Goal: Information Seeking & Learning: Learn about a topic

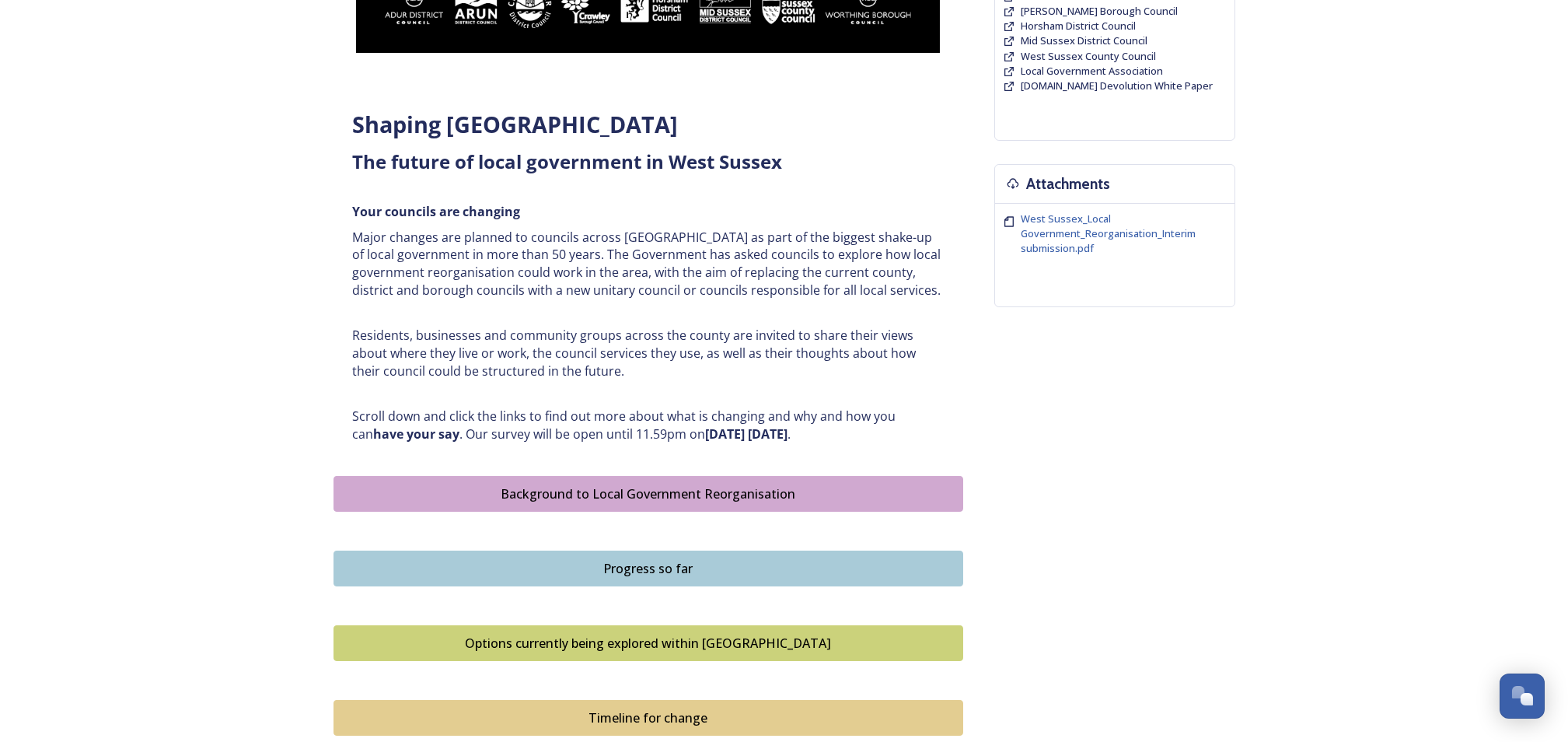
scroll to position [499, 0]
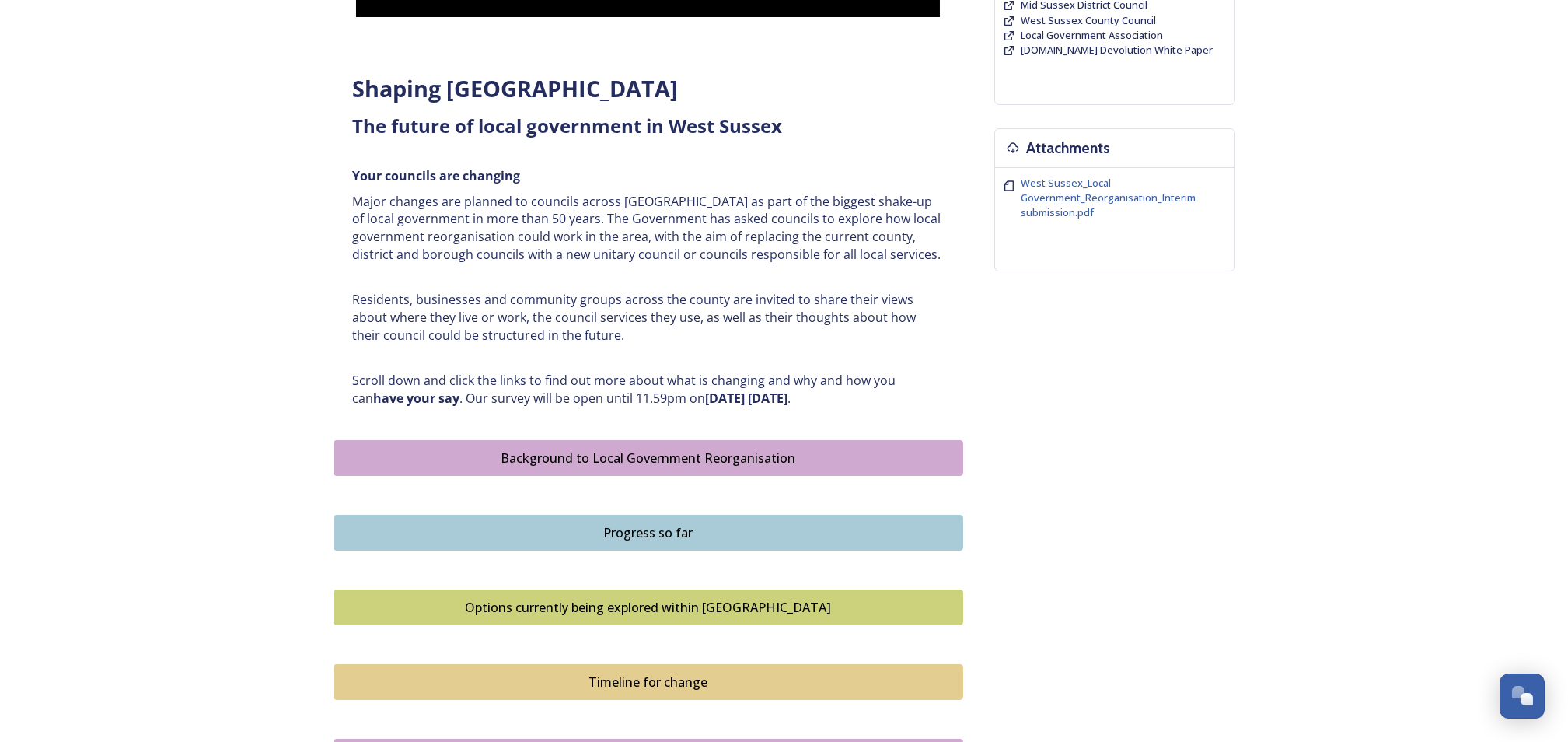
drag, startPoint x: 355, startPoint y: 89, endPoint x: 594, endPoint y: 336, distance: 343.7
click at [594, 336] on div "Shaping [GEOGRAPHIC_DATA] ﻿﻿﻿The future of local government in [GEOGRAPHIC_DATA…" at bounding box center [648, 240] width 614 height 353
copy div "Shaping [GEOGRAPHIC_DATA] ﻿﻿﻿The future of local government in [GEOGRAPHIC_DATA…"
click at [760, 380] on p "Scroll down and click the links to find out more about what is changing and why…" at bounding box center [647, 389] width 590 height 35
drag, startPoint x: 449, startPoint y: 379, endPoint x: 863, endPoint y: 415, distance: 415.6
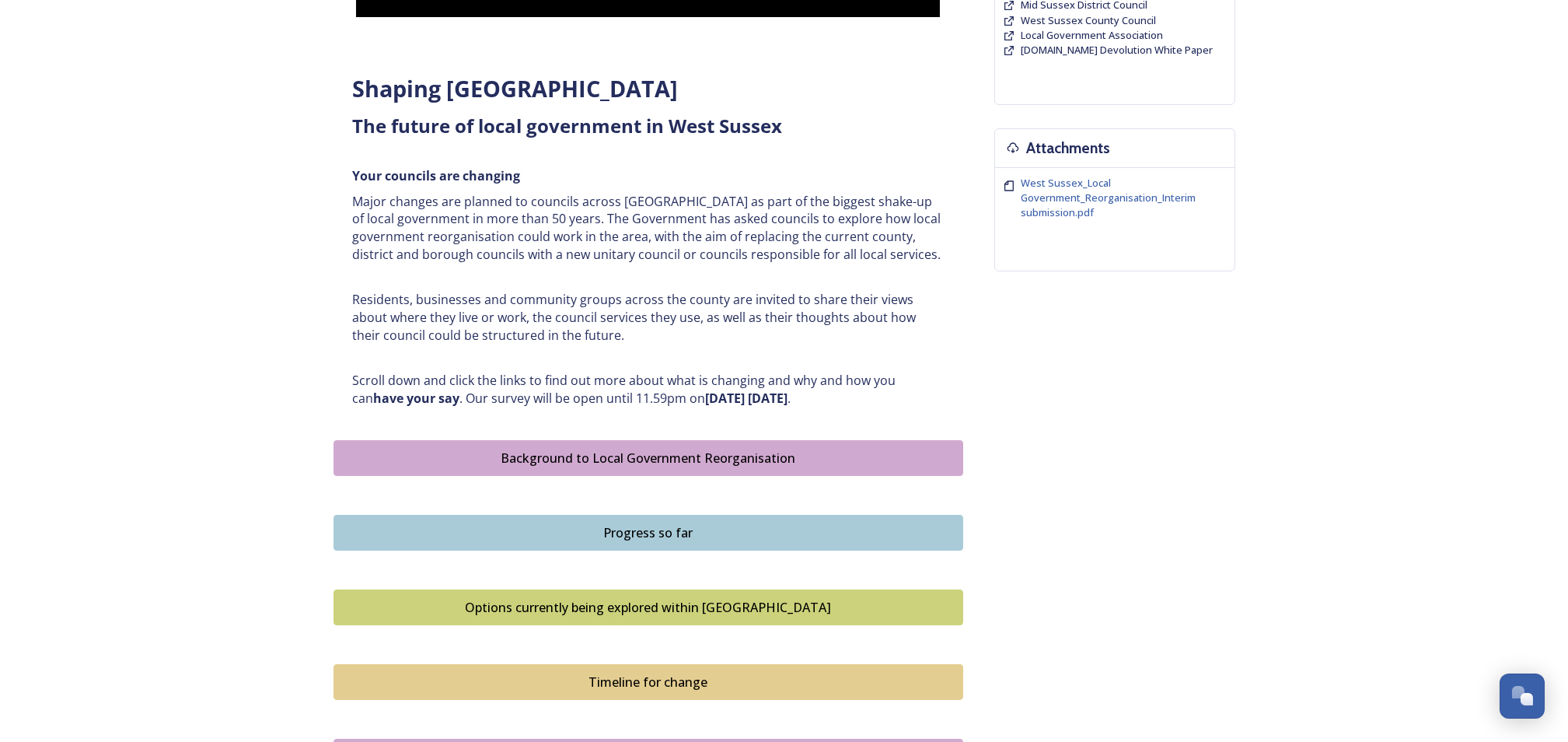
click at [863, 415] on div "Shaping [GEOGRAPHIC_DATA] ﻿﻿﻿The future of local government in [GEOGRAPHIC_DATA…" at bounding box center [648, 240] width 614 height 353
copy p "click the links to find out more about what is changing and why and how you can…"
click at [640, 307] on p "Residents, businesses and community groups across the county are invited to sha…" at bounding box center [647, 317] width 590 height 53
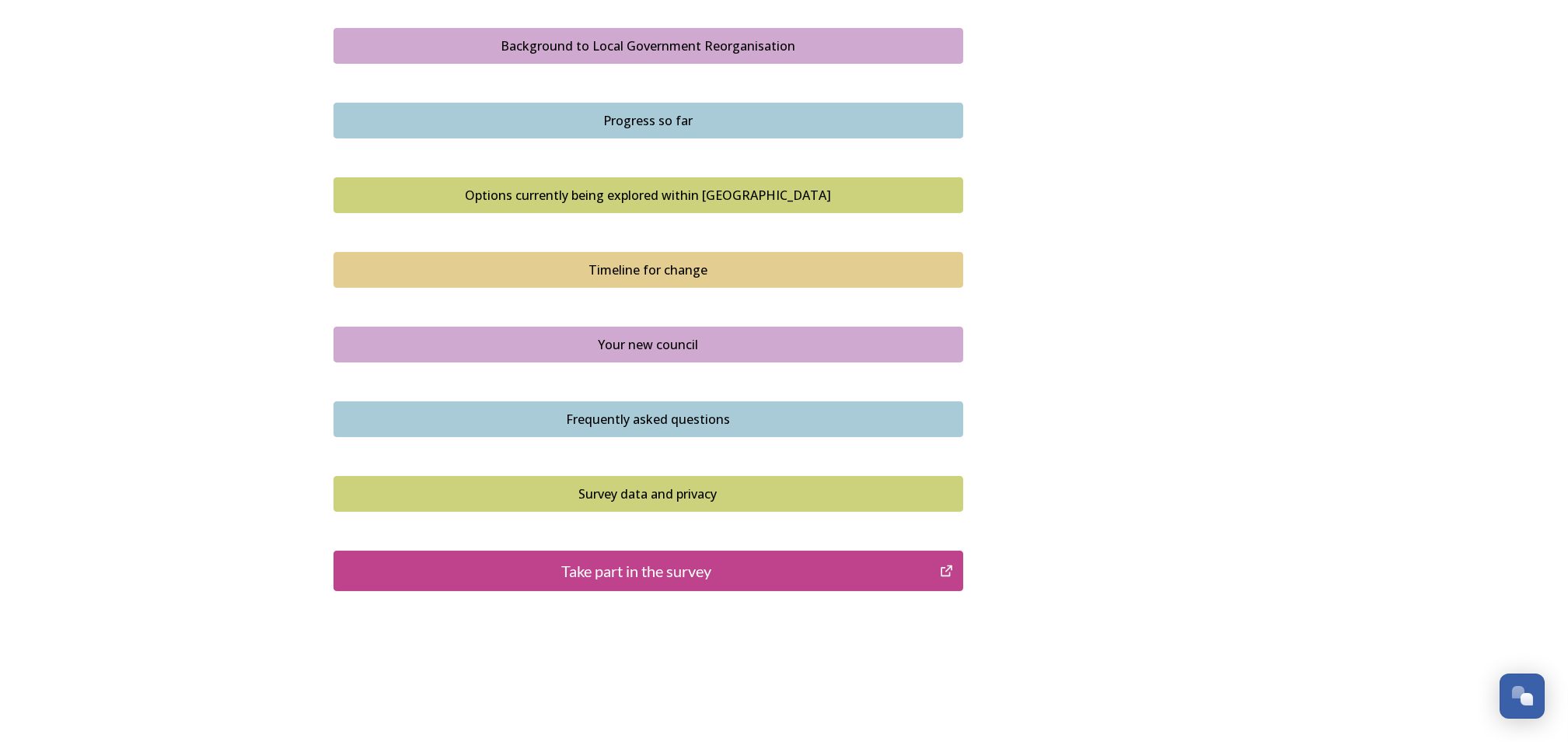
scroll to position [915, 0]
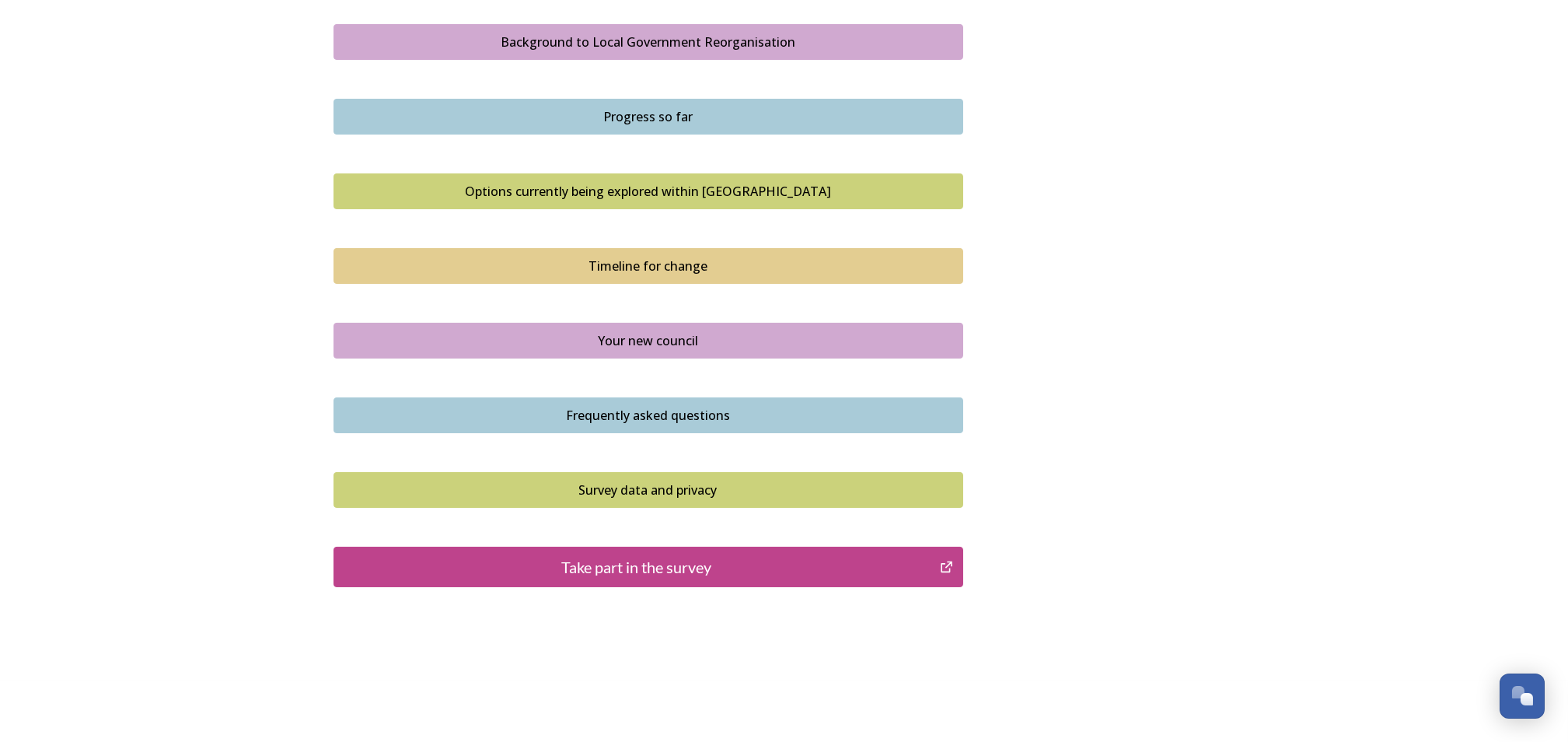
click at [651, 193] on div "Options currently being explored within [GEOGRAPHIC_DATA]" at bounding box center [648, 191] width 613 height 18
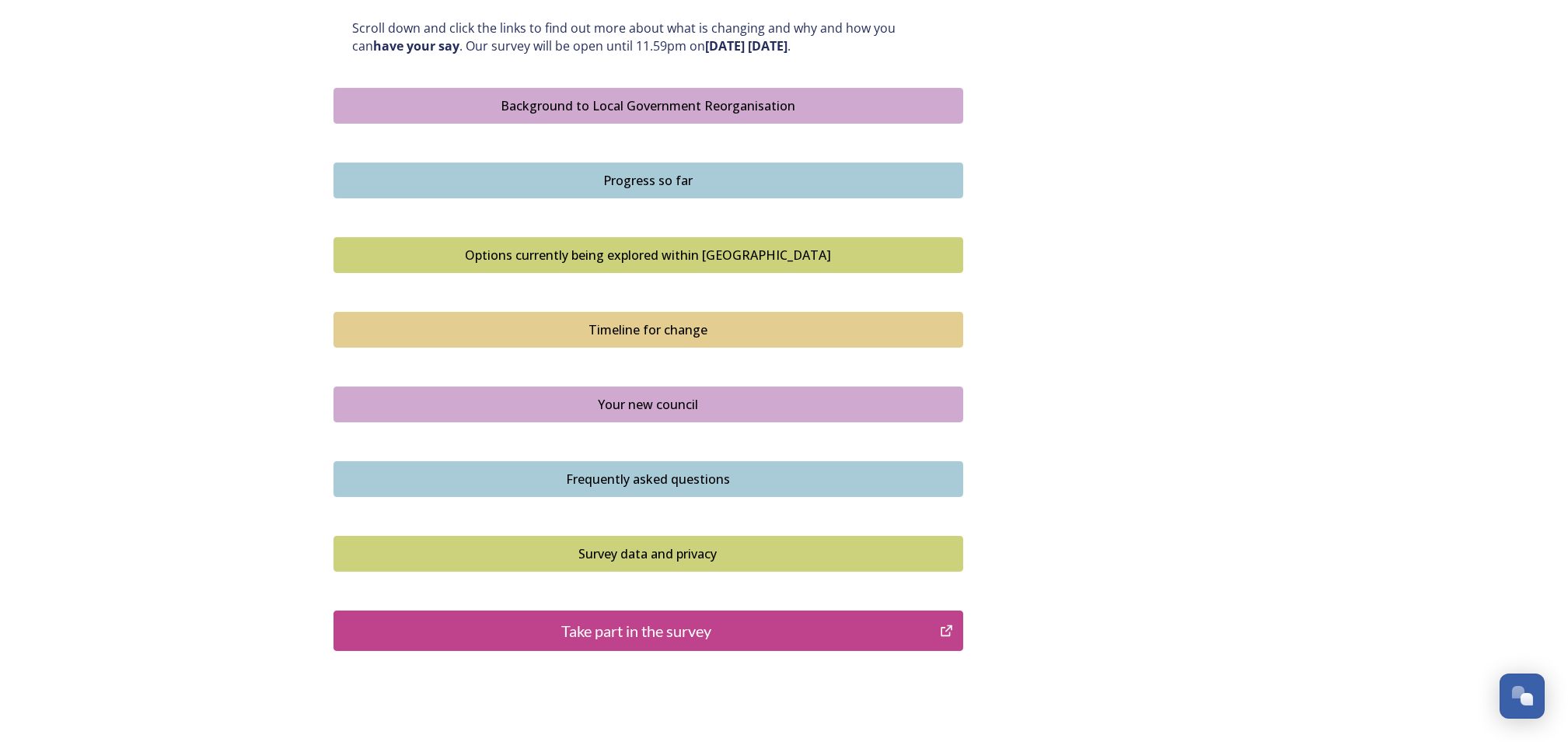
scroll to position [861, 0]
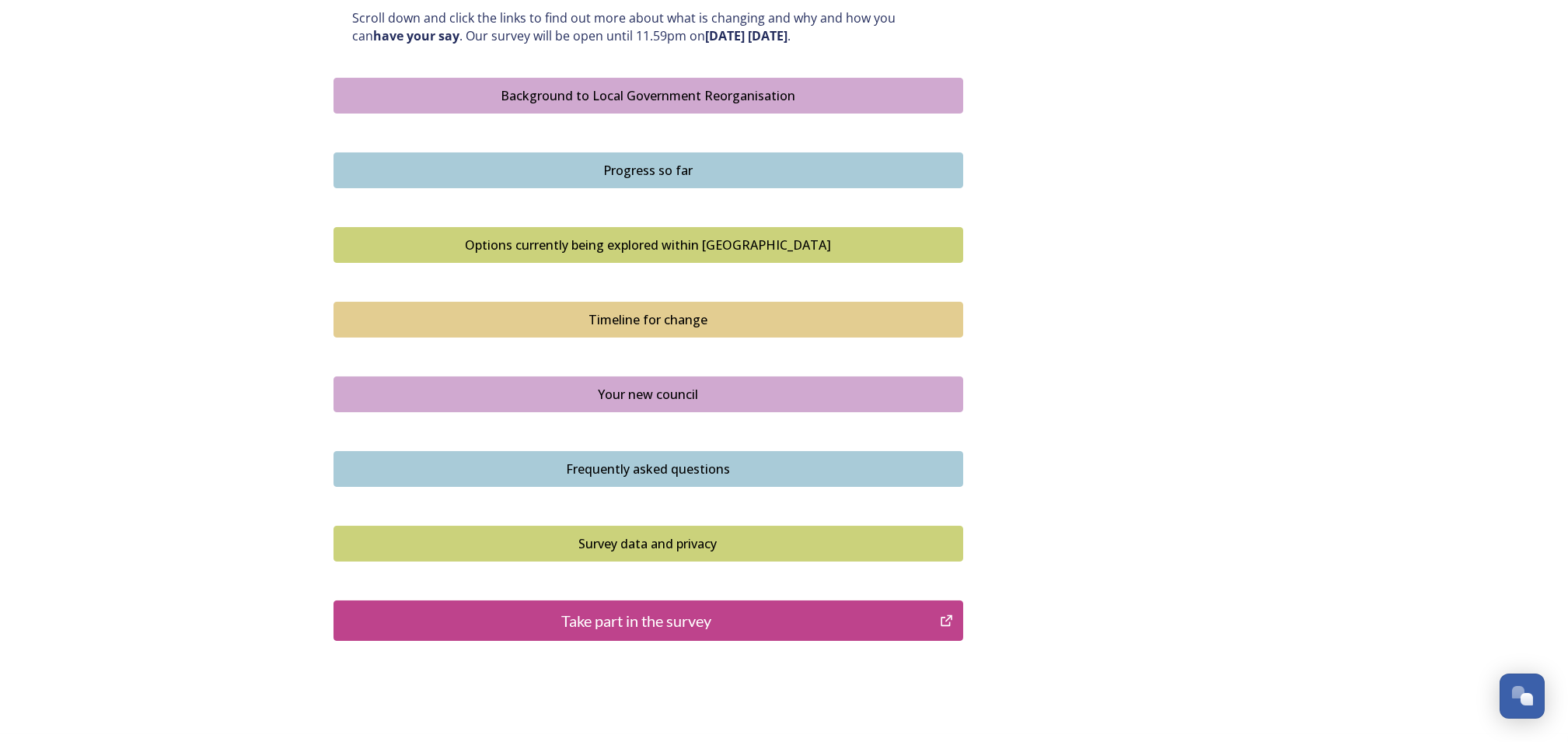
click at [622, 615] on div "Take part in the survey" at bounding box center [637, 621] width 590 height 23
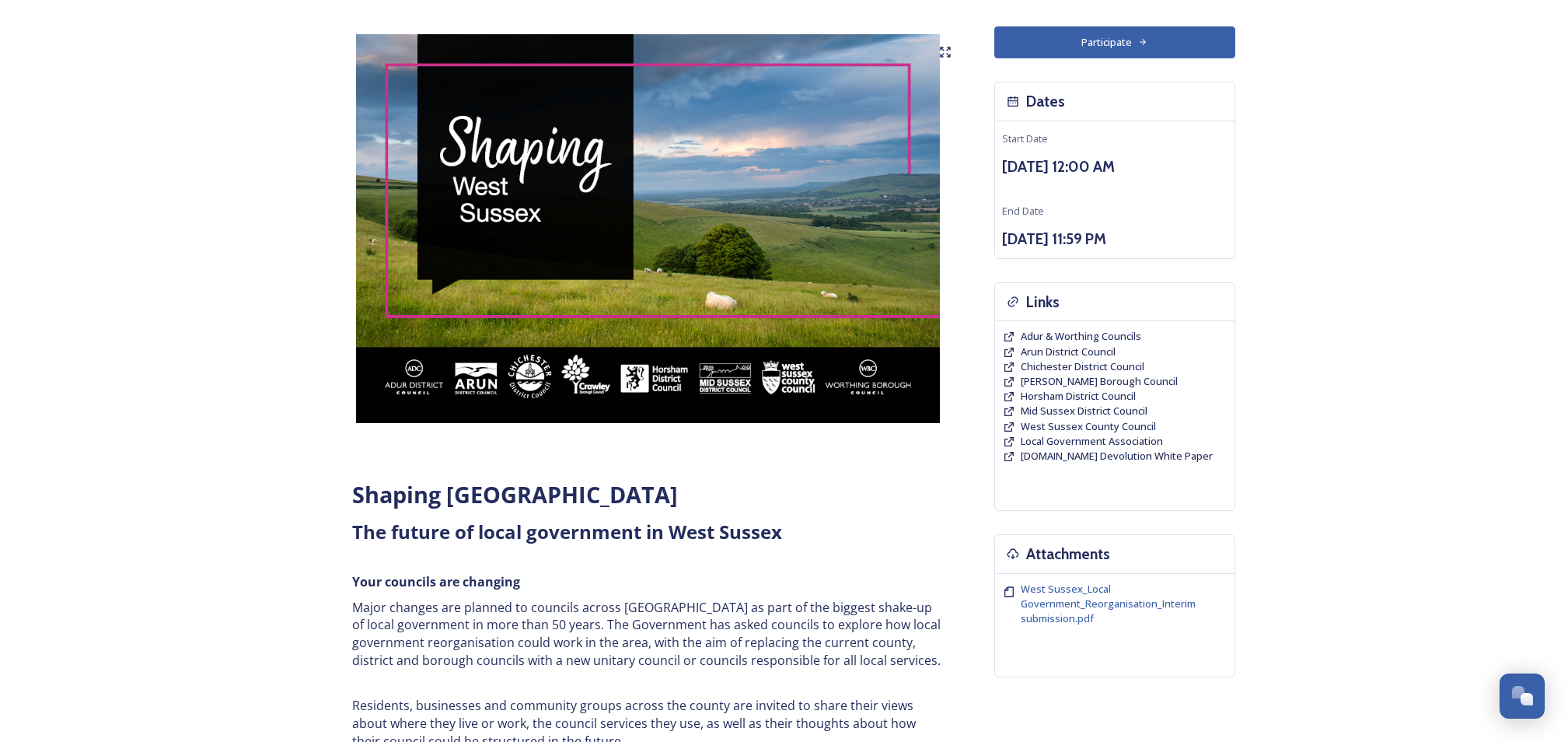
scroll to position [0, 0]
